Goal: Use online tool/utility: Use online tool/utility

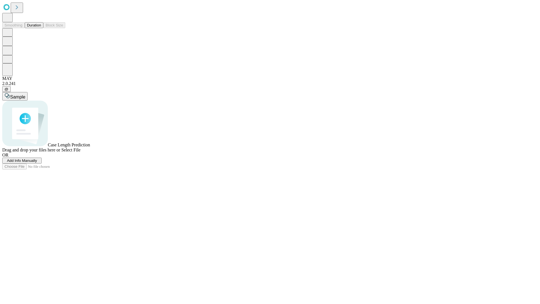
click at [41, 28] on button "Duration" at bounding box center [34, 25] width 19 height 6
click at [25, 94] on span "Sample" at bounding box center [17, 96] width 15 height 5
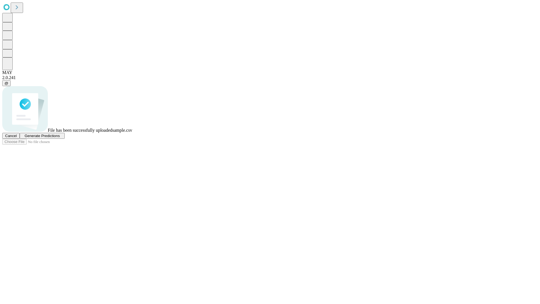
click at [60, 138] on span "Generate Predictions" at bounding box center [41, 136] width 35 height 4
